Goal: Information Seeking & Learning: Learn about a topic

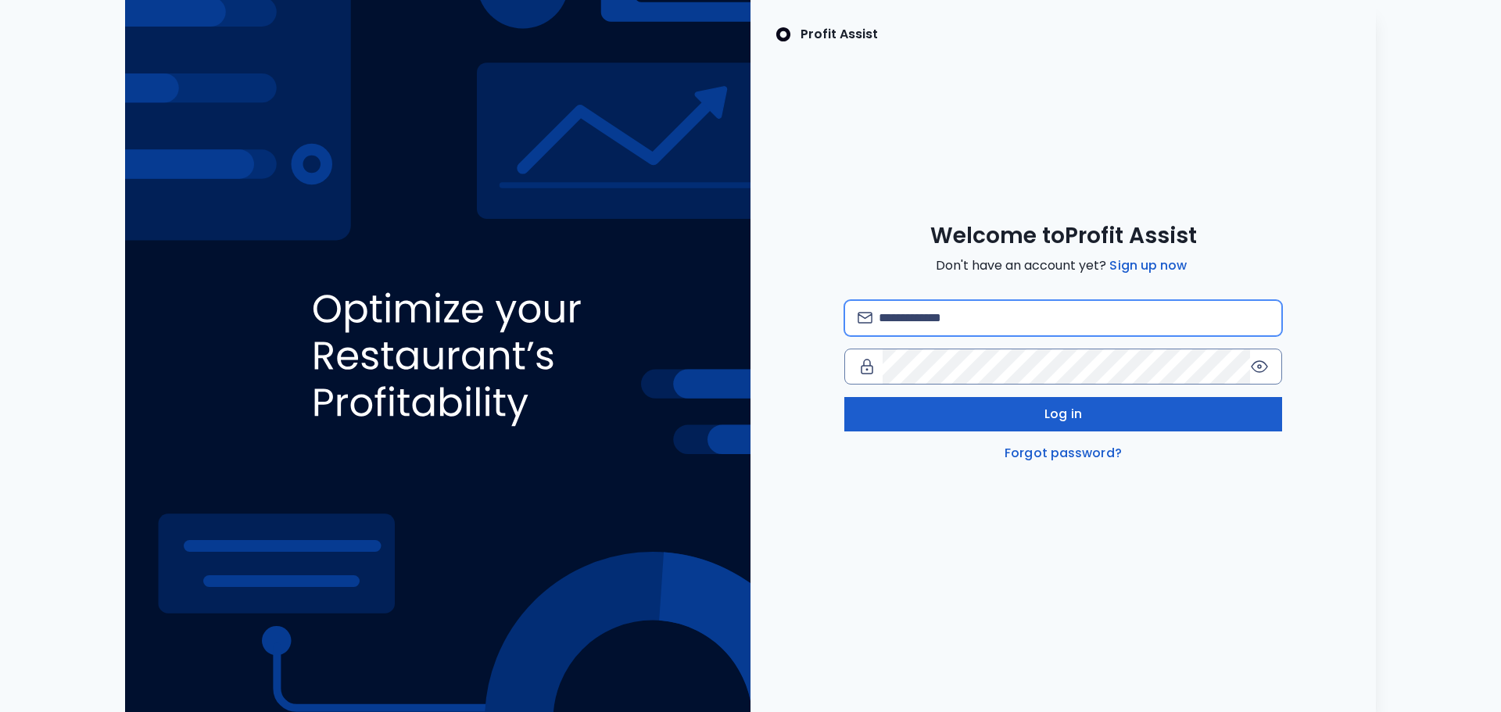
type input "**********"
click at [1005, 403] on button "Log in" at bounding box center [1063, 414] width 438 height 34
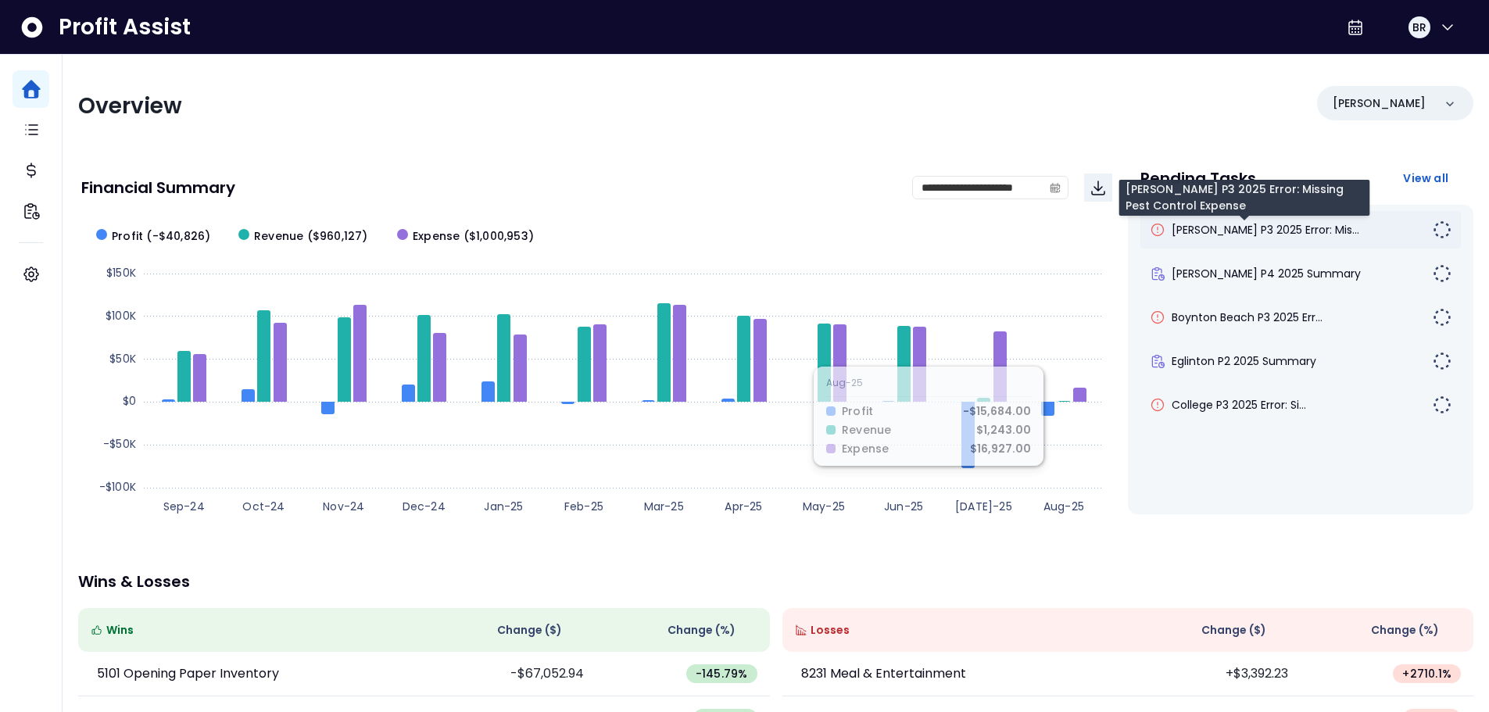
click at [1204, 235] on span "[PERSON_NAME] P3 2025 Error: Mis..." at bounding box center [1266, 230] width 188 height 16
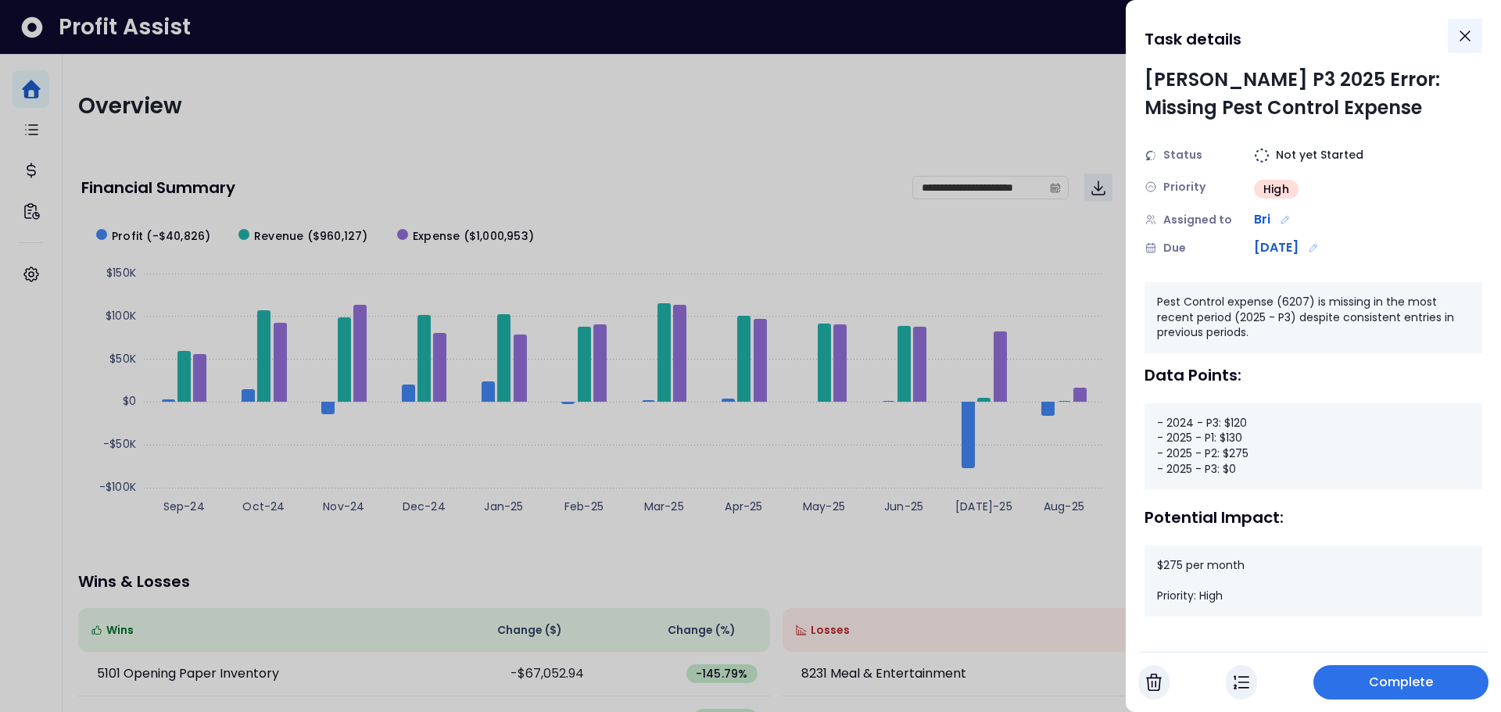
click at [1462, 33] on icon "Close" at bounding box center [1465, 35] width 9 height 9
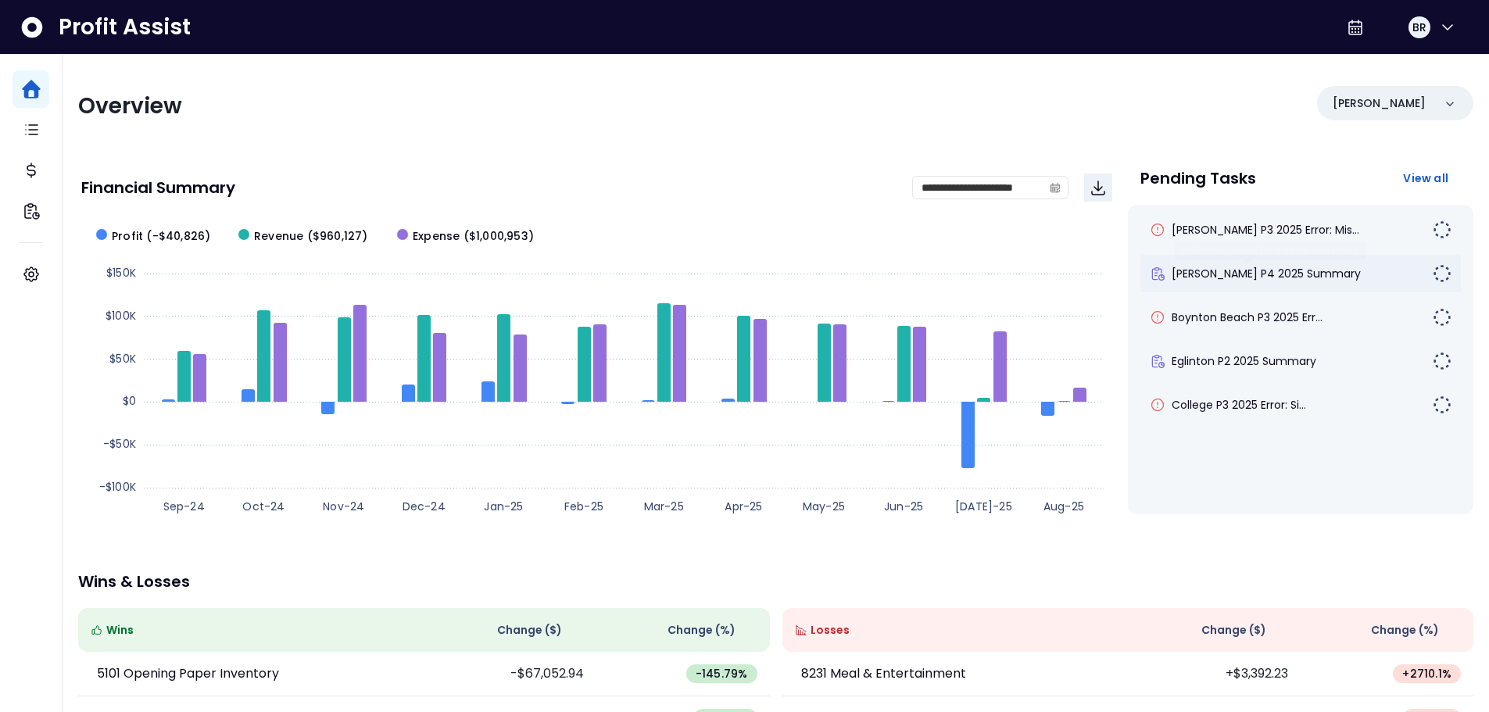
click at [1289, 274] on span "[PERSON_NAME] P4 2025 Summary" at bounding box center [1266, 274] width 189 height 16
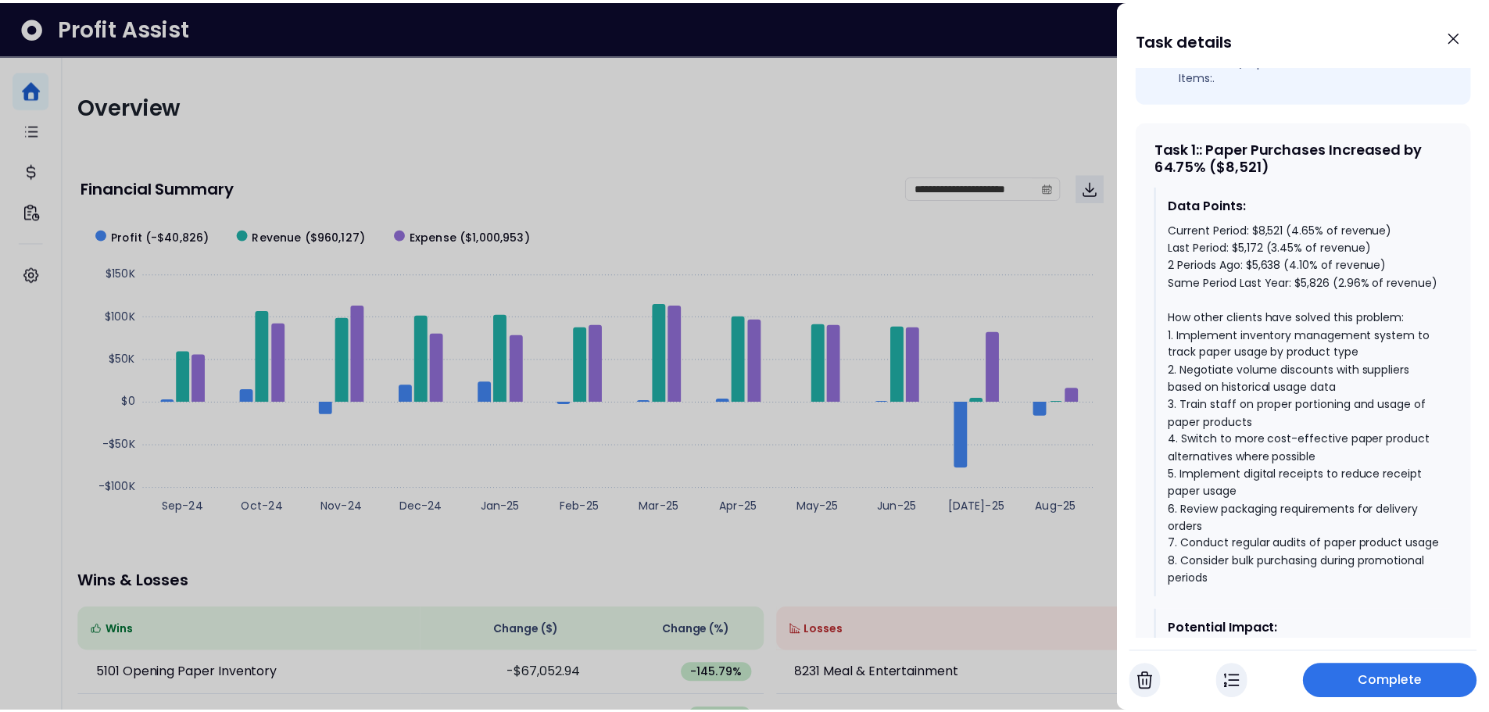
scroll to position [704, 0]
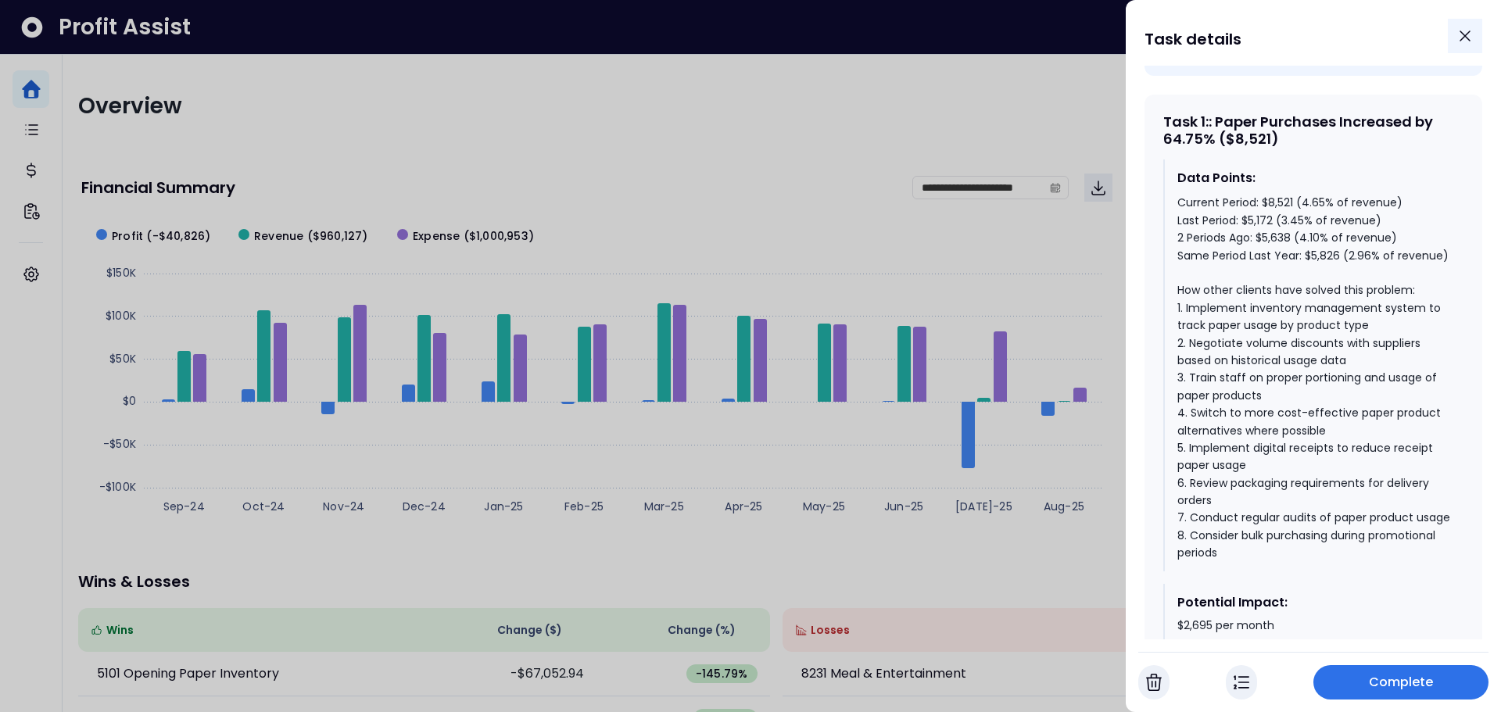
click at [1467, 41] on icon "Close" at bounding box center [1465, 36] width 19 height 19
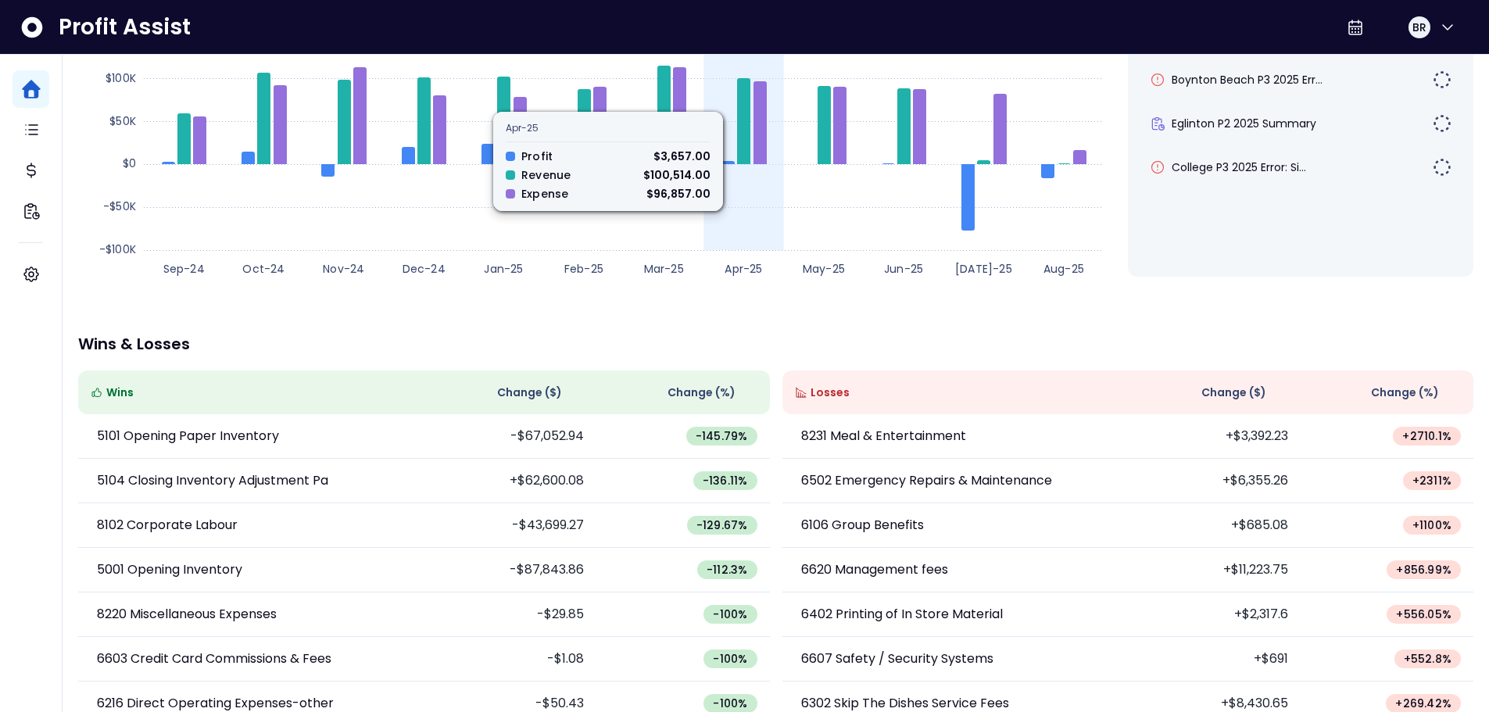
scroll to position [268, 0]
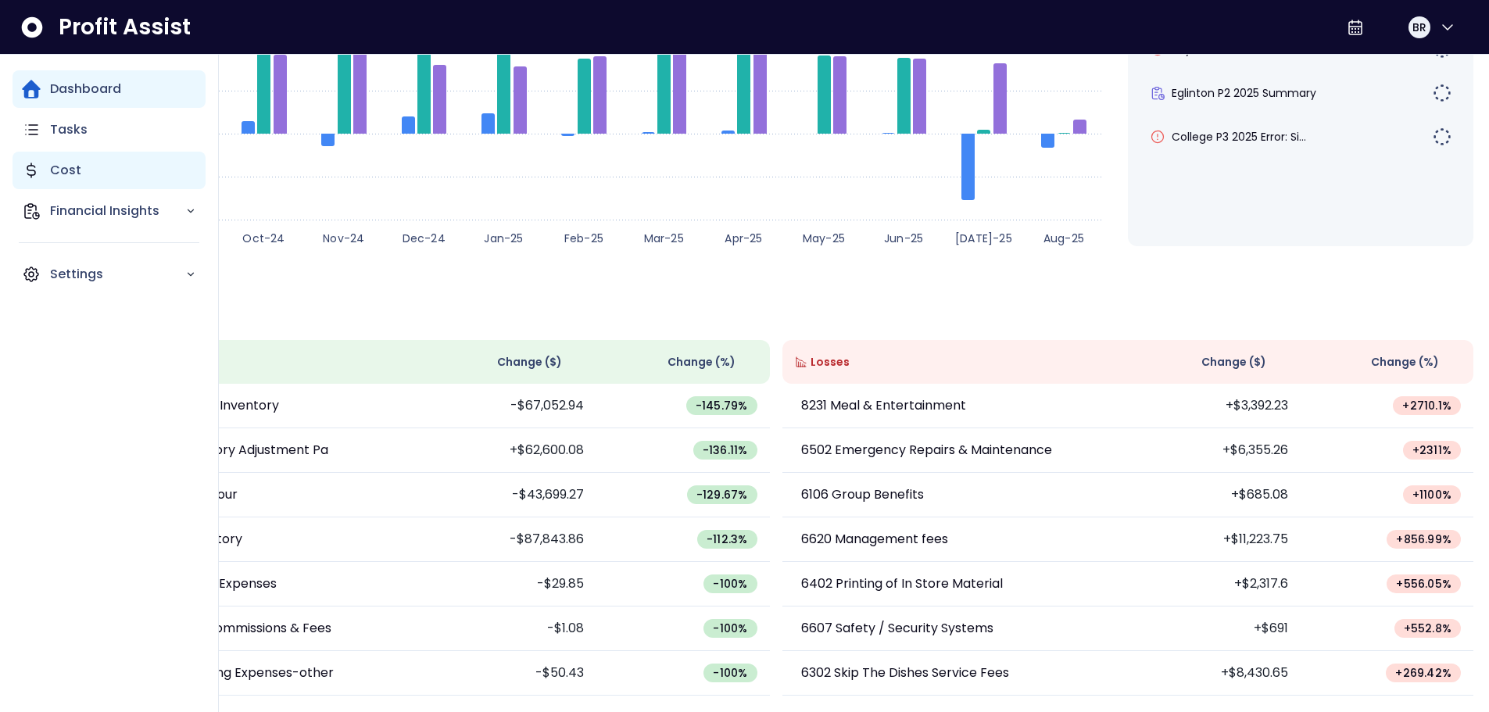
click at [41, 174] on div "Cost" at bounding box center [109, 171] width 193 height 38
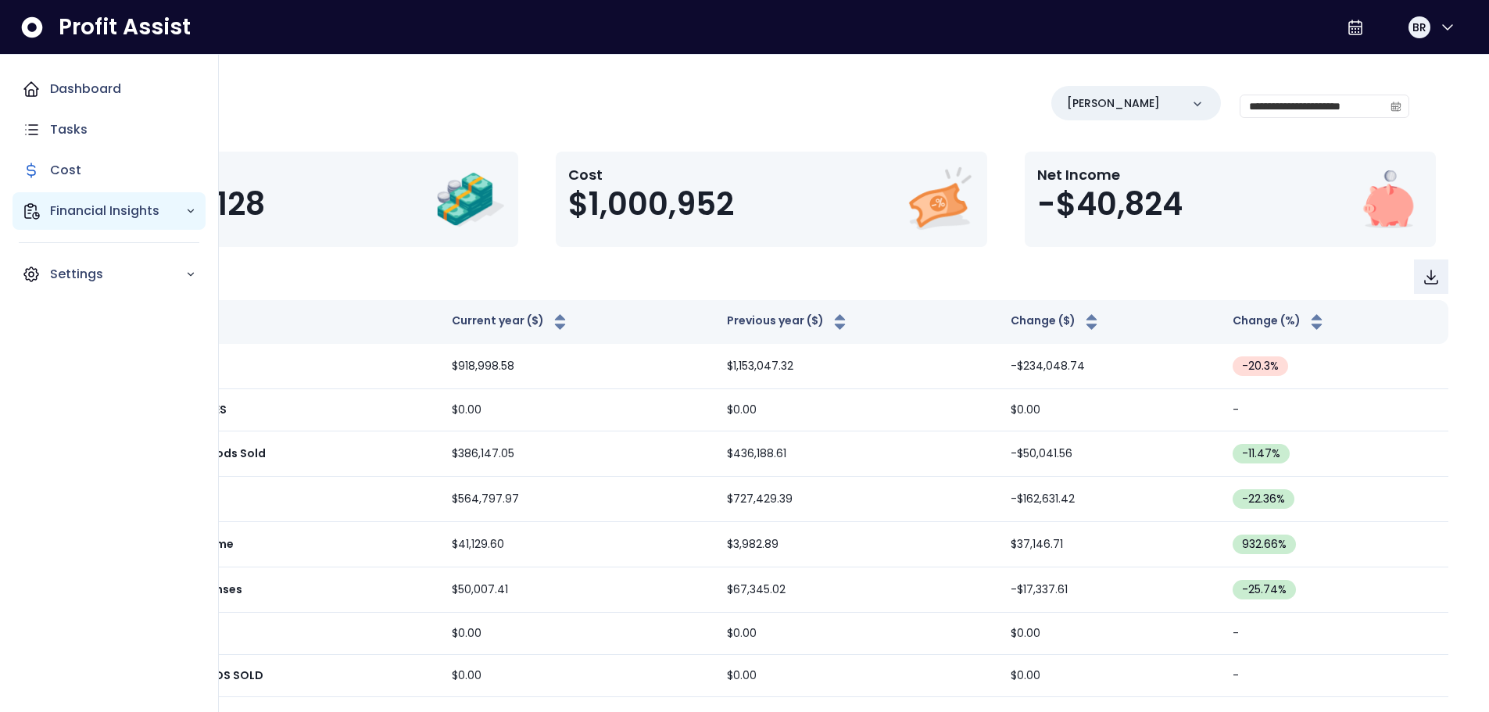
click at [66, 218] on p "Financial Insights" at bounding box center [117, 211] width 135 height 19
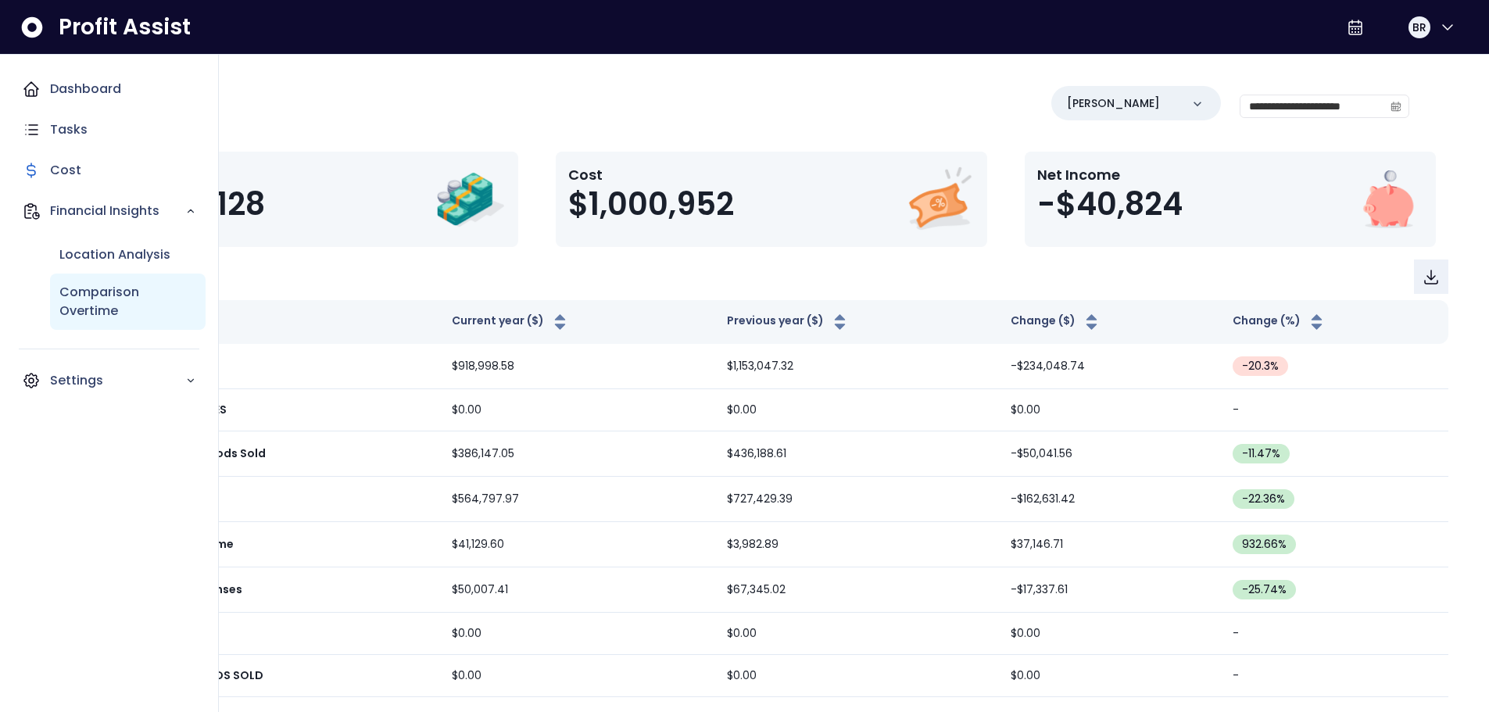
click at [80, 303] on p "Comparison Overtime" at bounding box center [127, 302] width 137 height 38
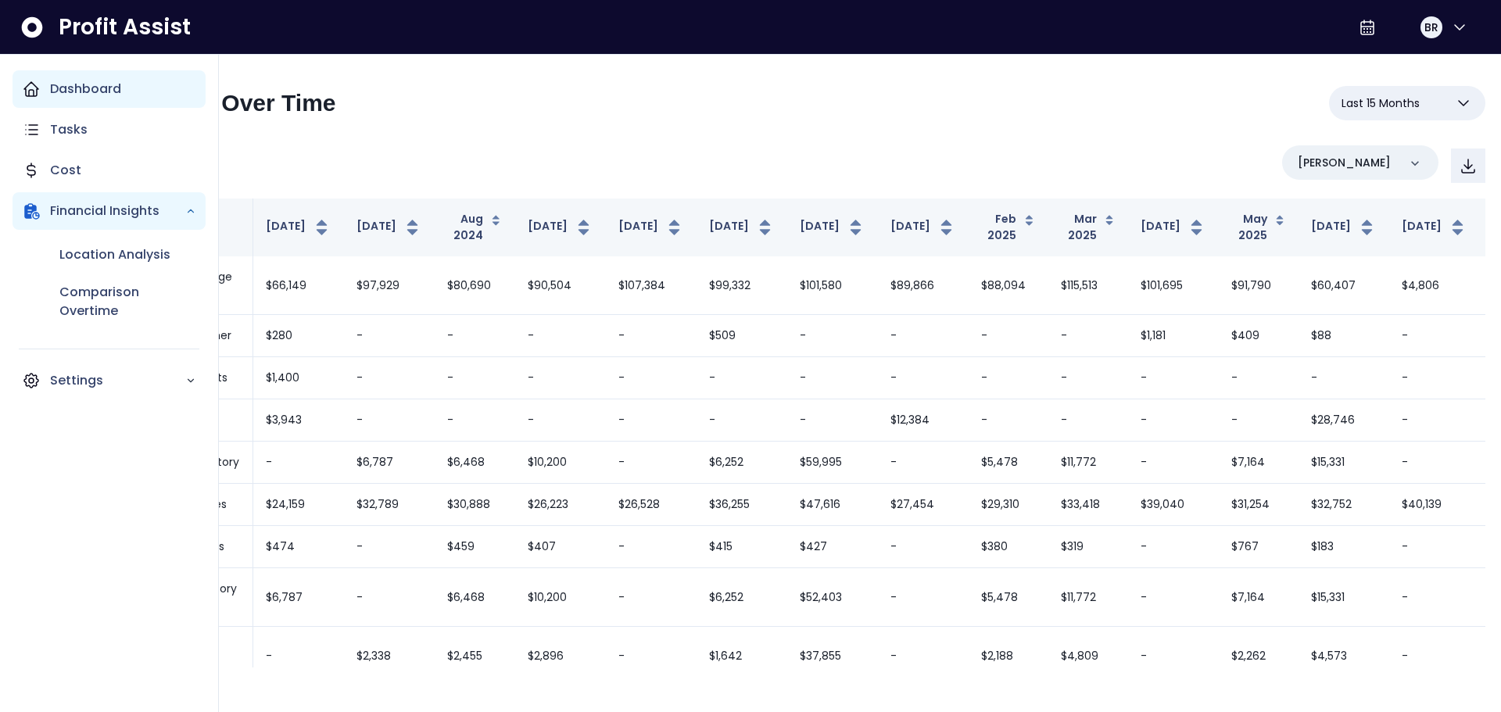
click at [24, 84] on icon "Main navigation" at bounding box center [31, 89] width 19 height 19
